Goal: Task Accomplishment & Management: Complete application form

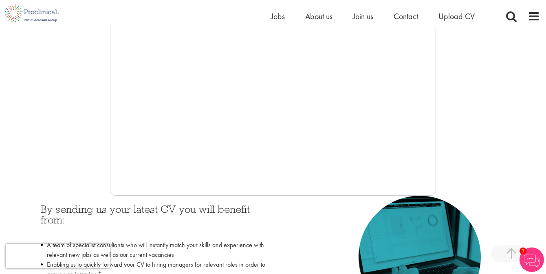
scroll to position [217, 0]
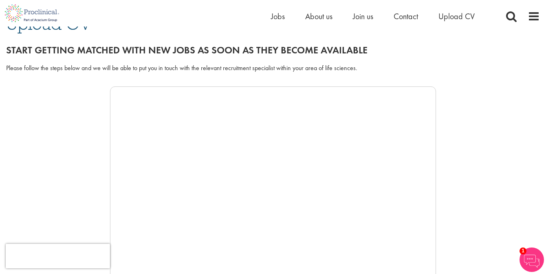
scroll to position [68, 0]
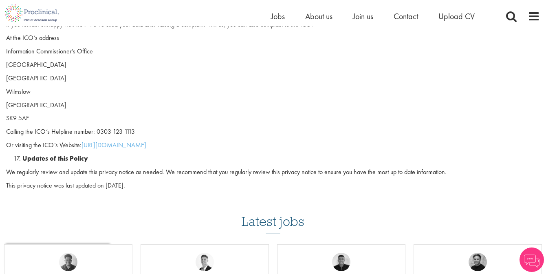
scroll to position [2235, 0]
